Goal: Find specific page/section

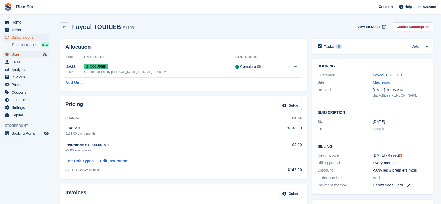
click at [22, 55] on span "Sites" at bounding box center [27, 54] width 31 height 7
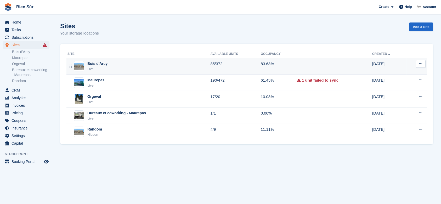
click at [140, 67] on div "Bois d'Arcy Live" at bounding box center [138, 66] width 143 height 11
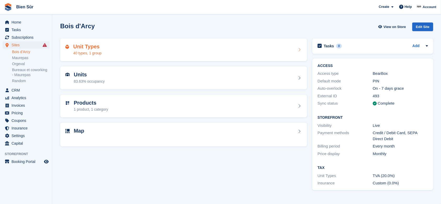
click at [159, 55] on div "Unit Types 40 types, 1 group" at bounding box center [183, 50] width 236 height 13
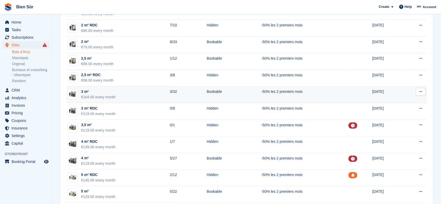
scroll to position [139, 0]
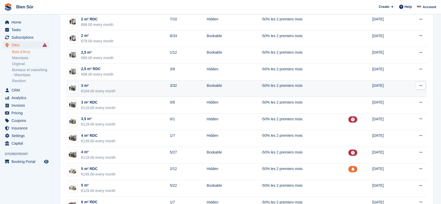
click at [134, 93] on td "3 m² €104.00 every month" at bounding box center [117, 88] width 103 height 17
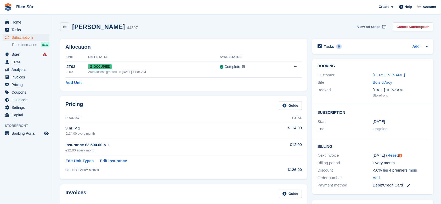
click at [366, 26] on span "View on Stripe" at bounding box center [368, 26] width 23 height 5
click at [27, 25] on span "Home" at bounding box center [27, 22] width 31 height 7
